Goal: Task Accomplishment & Management: Use online tool/utility

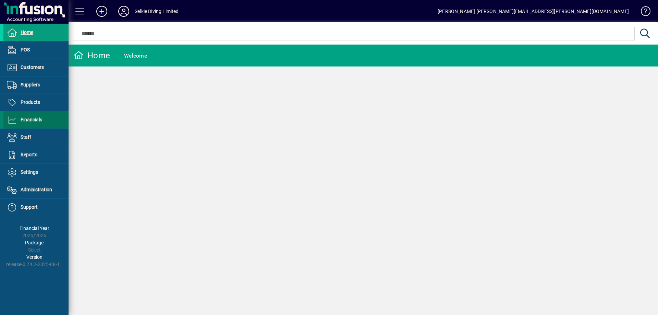
click at [36, 119] on span "Financials" at bounding box center [32, 119] width 22 height 5
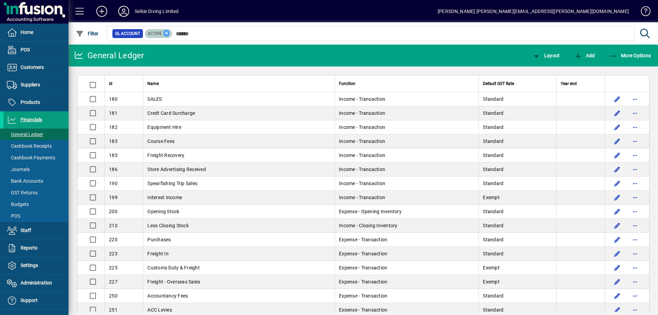
click at [163, 30] on icon at bounding box center [166, 33] width 6 height 6
click at [552, 57] on span "Layout" at bounding box center [545, 55] width 27 height 5
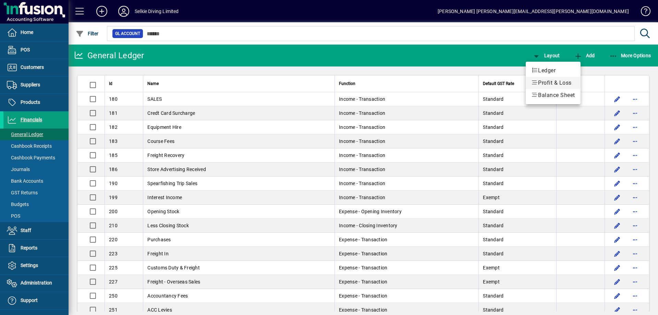
click at [552, 85] on span "Profit & Loss" at bounding box center [553, 83] width 44 height 8
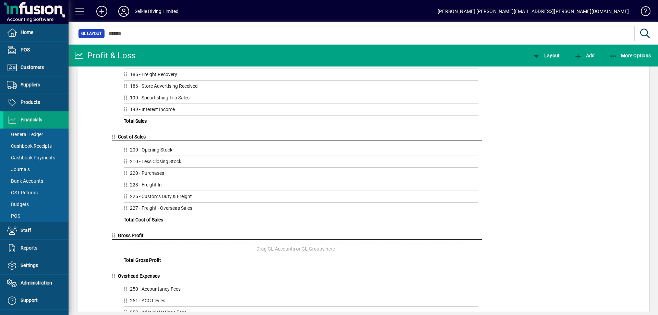
scroll to position [103, 0]
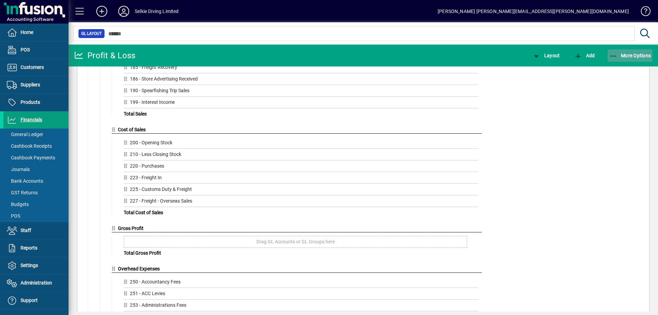
click at [629, 59] on span "button" at bounding box center [629, 55] width 45 height 16
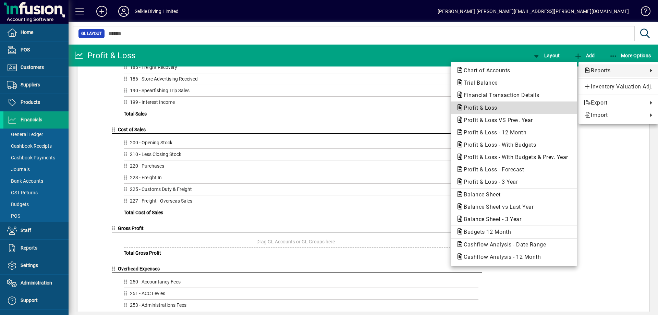
click at [488, 112] on span "Profit & Loss" at bounding box center [513, 108] width 115 height 8
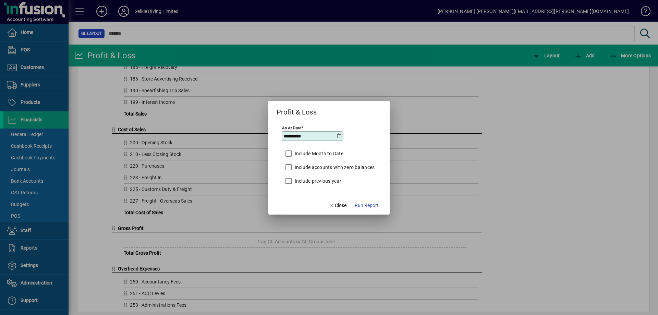
click at [316, 154] on label "Include Month to Date" at bounding box center [318, 153] width 50 height 7
click at [338, 135] on icon at bounding box center [338, 135] width 5 height 5
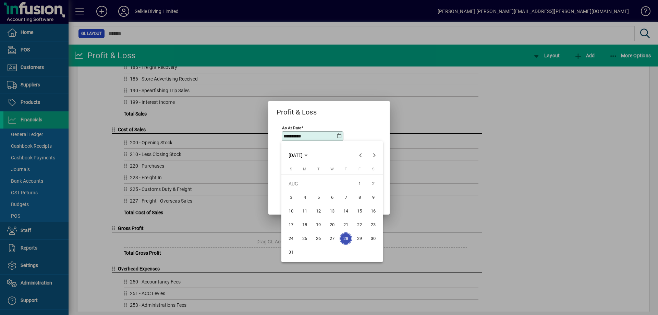
click at [339, 139] on div at bounding box center [329, 157] width 658 height 315
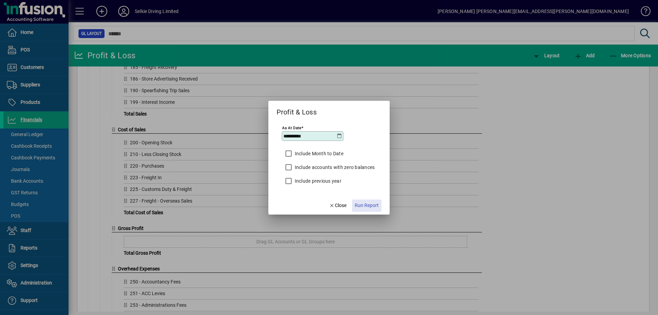
click at [363, 207] on span "Run Report" at bounding box center [366, 205] width 24 height 7
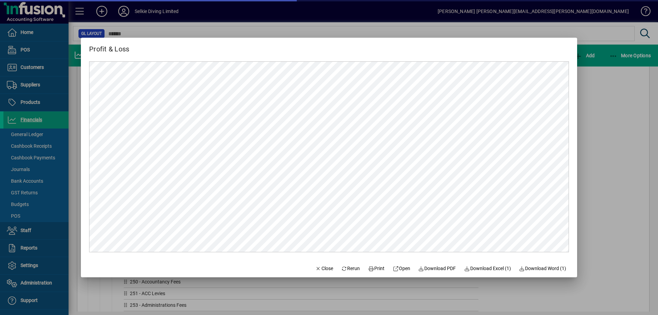
scroll to position [0, 0]
click at [315, 267] on span "Close" at bounding box center [324, 268] width 18 height 7
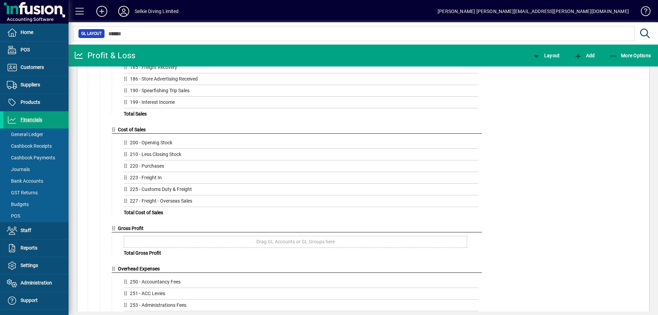
click at [123, 9] on icon at bounding box center [124, 11] width 14 height 11
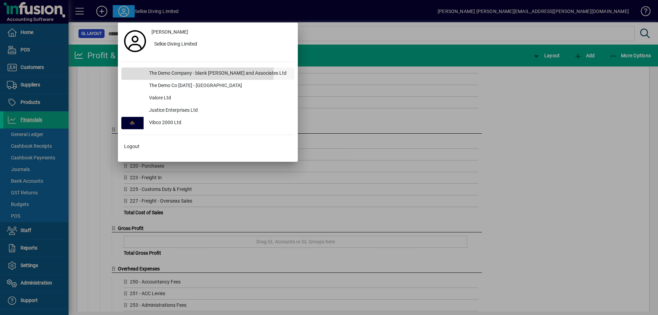
click at [172, 71] on div "The Demo Company - blank [PERSON_NAME] and Associates Ltd" at bounding box center [219, 73] width 151 height 12
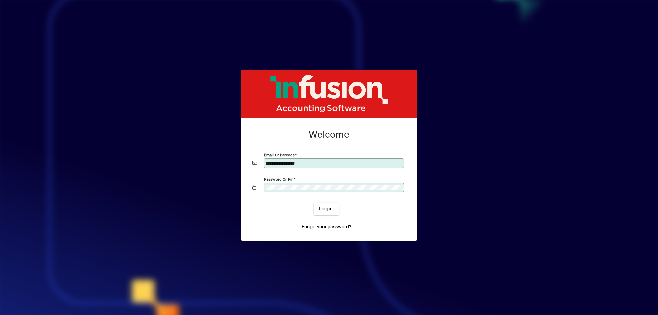
drag, startPoint x: 307, startPoint y: 163, endPoint x: 213, endPoint y: 154, distance: 94.7
click at [213, 154] on app-login-layout "**********" at bounding box center [329, 157] width 658 height 315
type input "**********"
click at [267, 208] on div "Login" at bounding box center [325, 208] width 153 height 12
click at [247, 165] on mat-card-content "**********" at bounding box center [329, 161] width 164 height 77
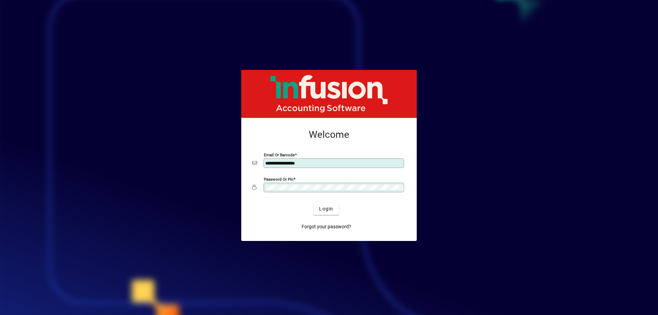
click at [270, 213] on div "Login" at bounding box center [325, 208] width 153 height 12
click at [321, 208] on span "Login" at bounding box center [326, 208] width 14 height 7
